Goal: Find specific page/section: Find specific page/section

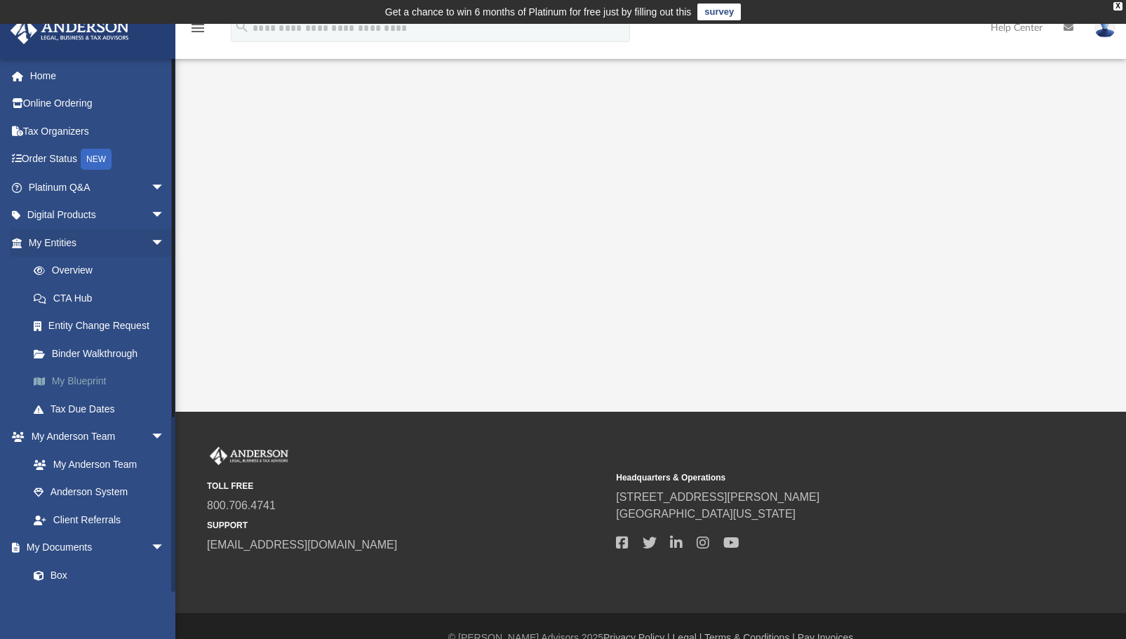
click at [58, 379] on link "My Blueprint" at bounding box center [103, 382] width 166 height 28
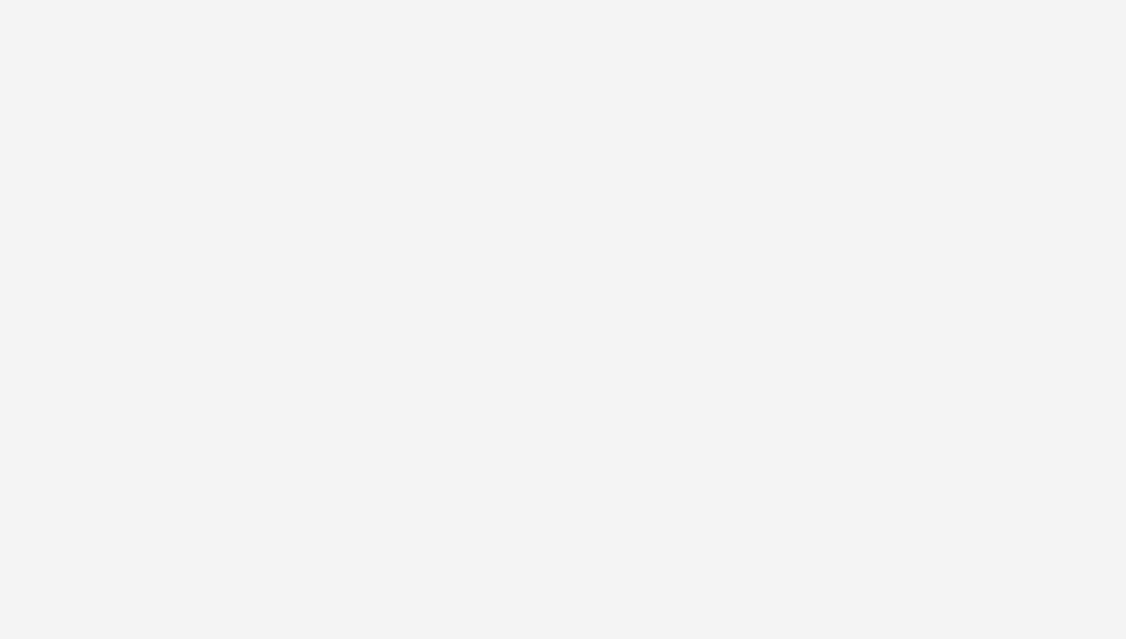
click at [912, 111] on div at bounding box center [650, 379] width 951 height 591
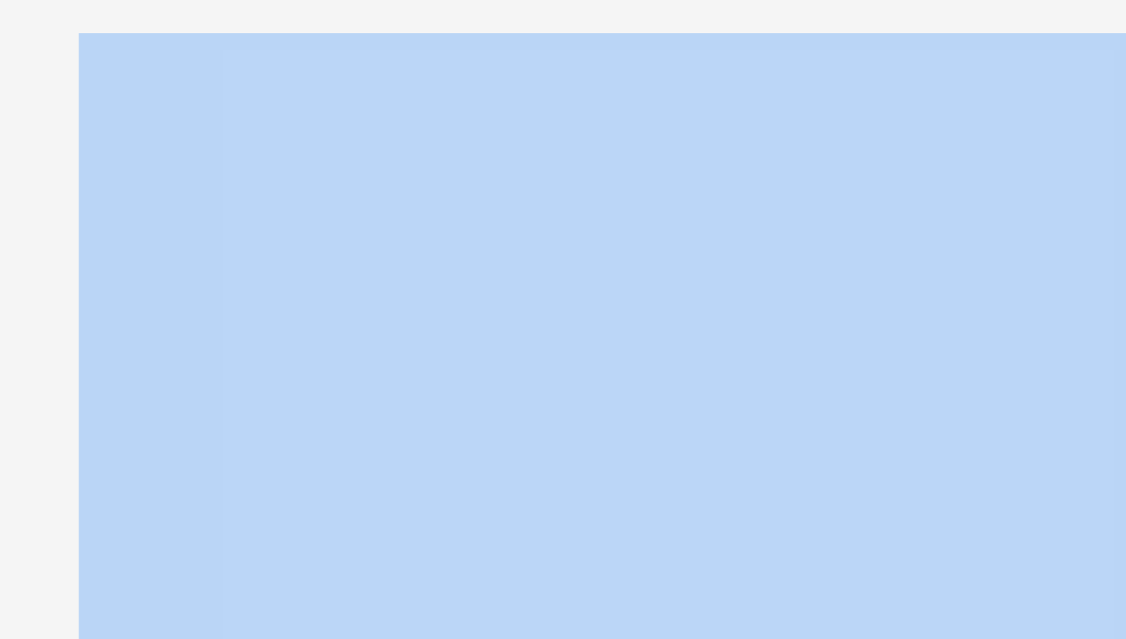
click at [912, 111] on div at bounding box center [650, 379] width 951 height 591
click at [243, 154] on div at bounding box center [651, 393] width 856 height 561
